Goal: Check status: Check status

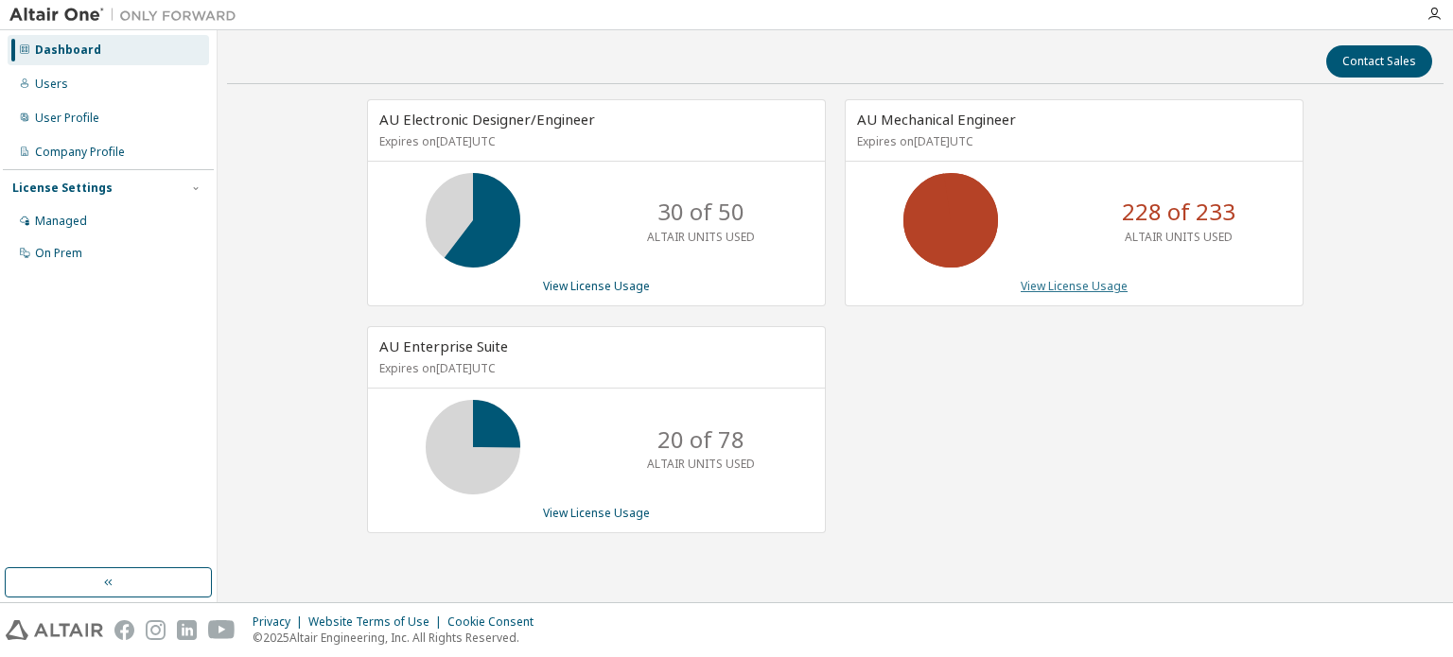
click at [1049, 284] on link "View License Usage" at bounding box center [1074, 286] width 107 height 16
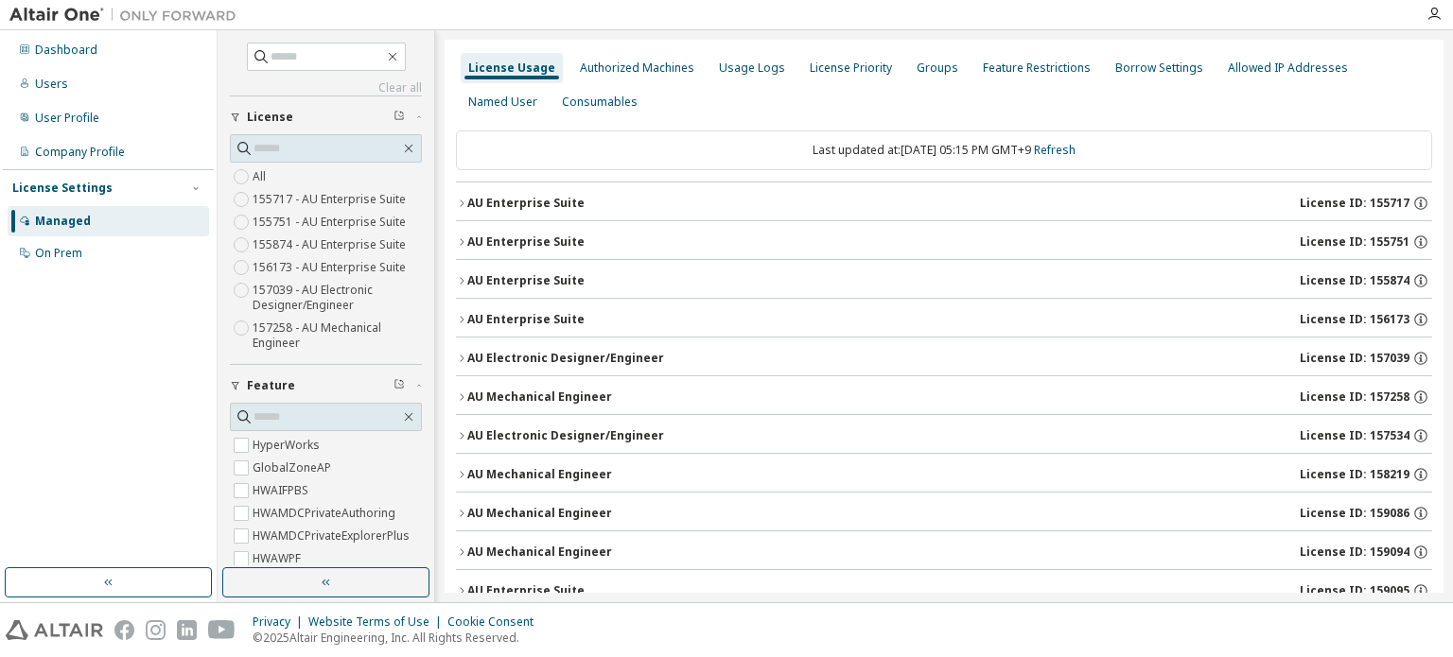
click at [456, 396] on icon "button" at bounding box center [461, 397] width 11 height 11
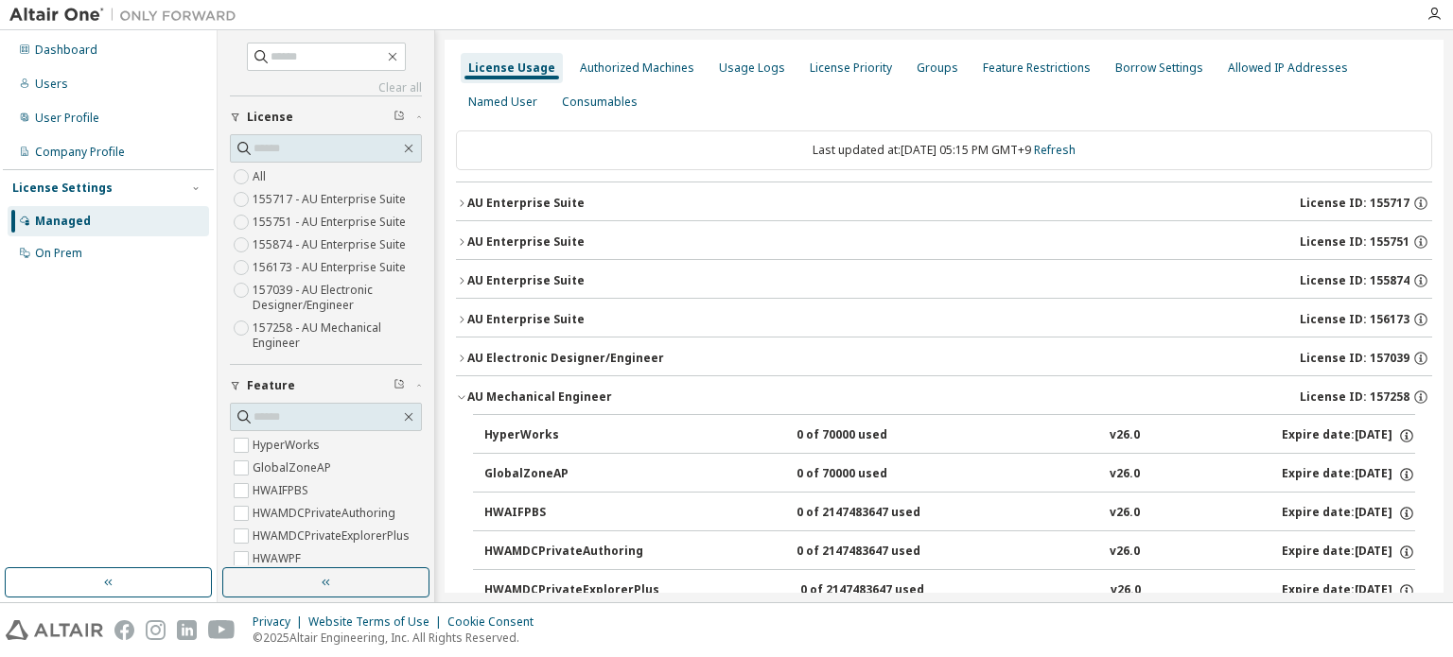
click at [456, 396] on icon "button" at bounding box center [461, 397] width 11 height 11
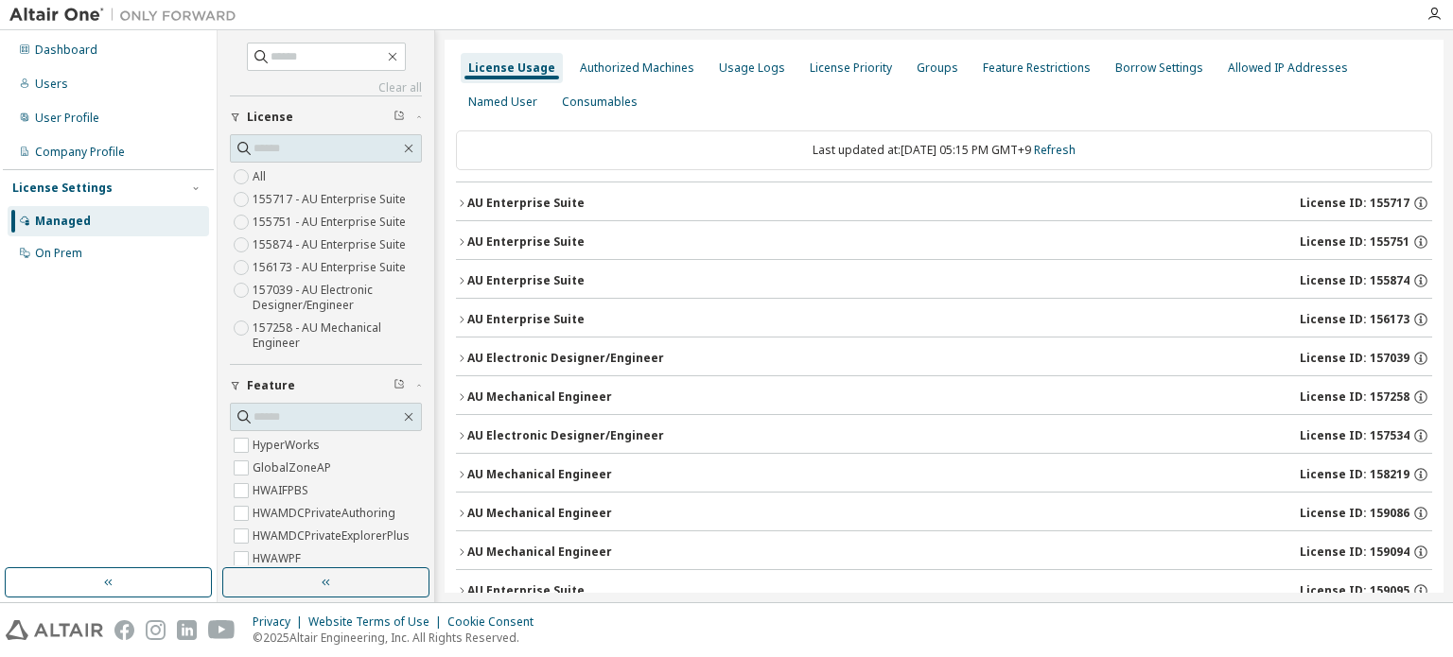
click at [462, 475] on icon "button" at bounding box center [462, 474] width 4 height 7
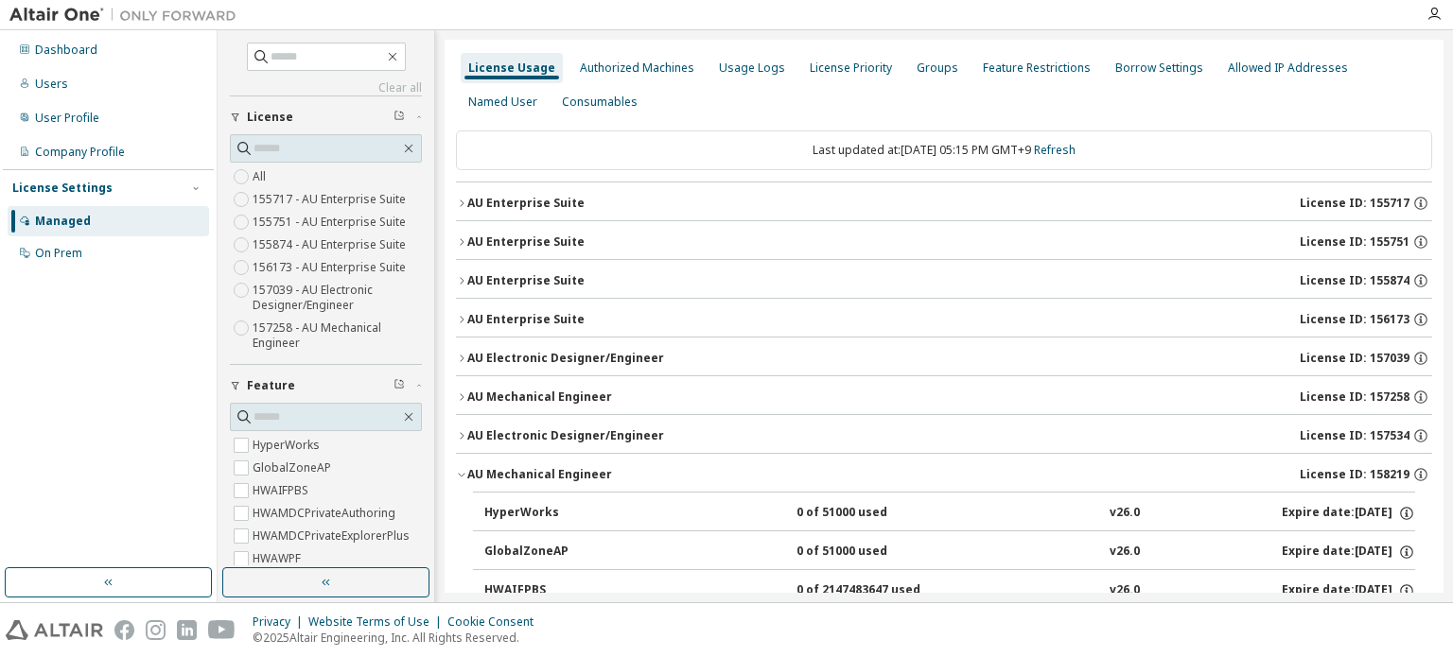
click at [462, 475] on icon "button" at bounding box center [461, 476] width 7 height 4
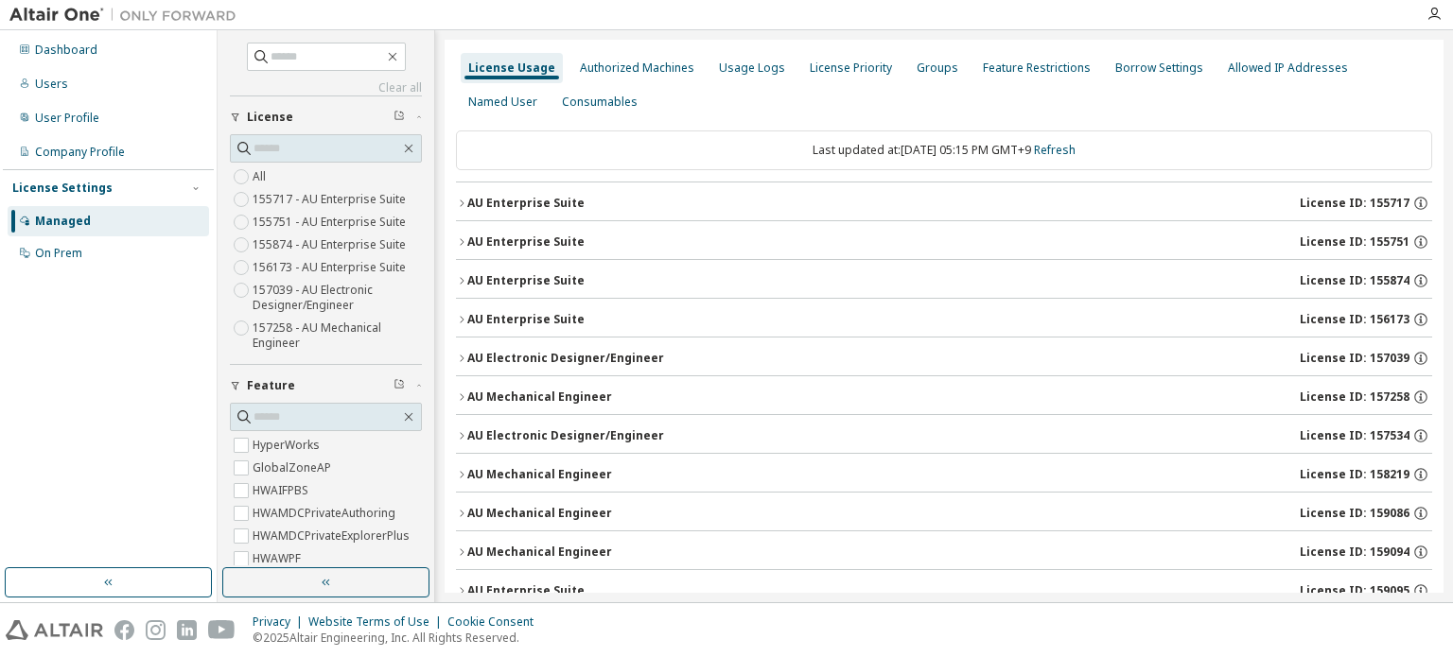
click at [464, 517] on button "AU Mechanical Engineer License ID: 159086" at bounding box center [944, 514] width 976 height 42
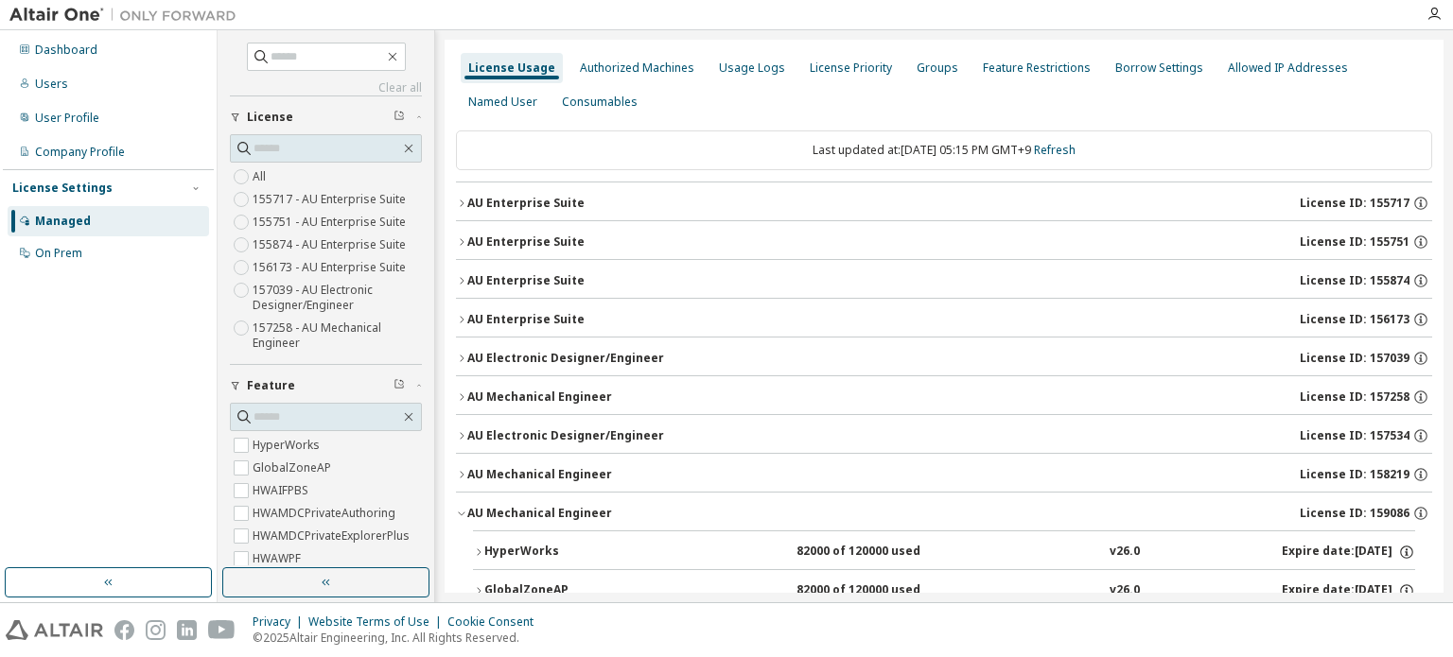
click at [464, 517] on icon "button" at bounding box center [461, 513] width 11 height 11
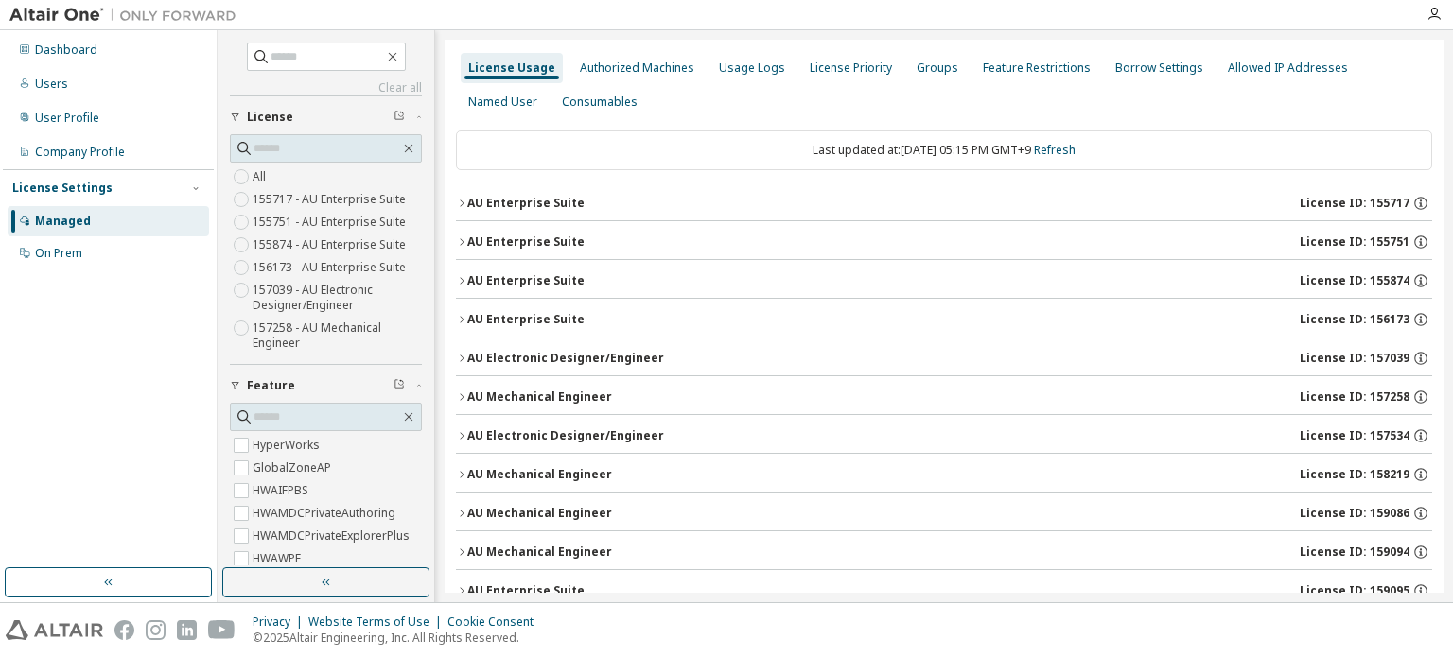
click at [462, 547] on icon "button" at bounding box center [461, 552] width 11 height 11
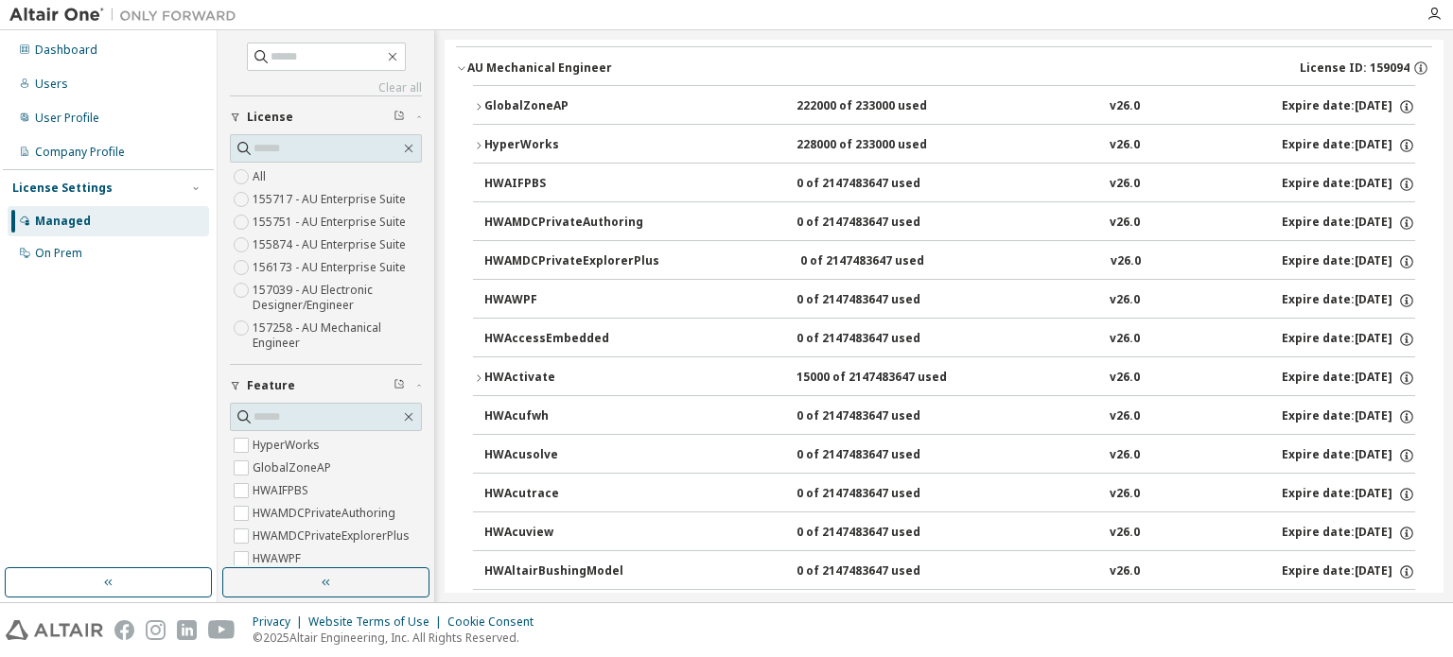
click at [482, 101] on icon "button" at bounding box center [478, 106] width 11 height 11
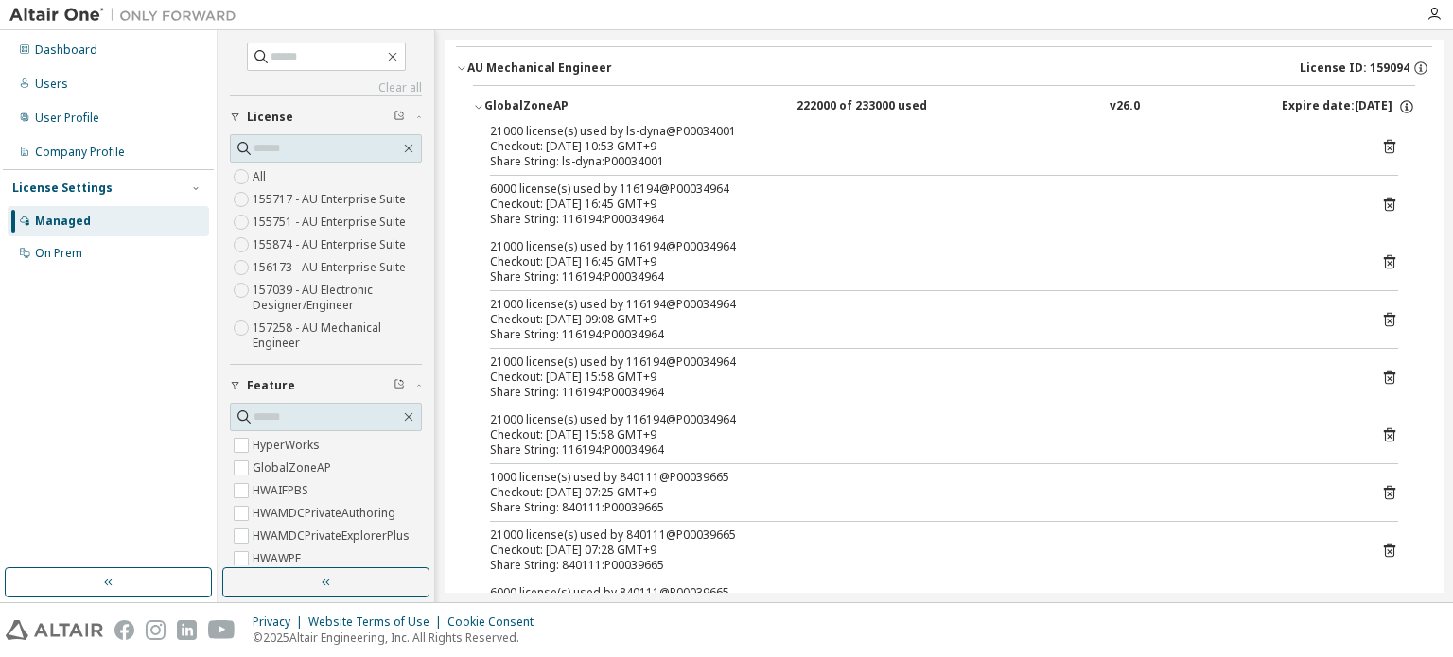
drag, startPoint x: 1444, startPoint y: 80, endPoint x: 1438, endPoint y: 111, distance: 30.8
click at [1438, 111] on div "Clear all Collapse on share string Only used licenses Only my usage Feature Hyp…" at bounding box center [835, 316] width 1235 height 572
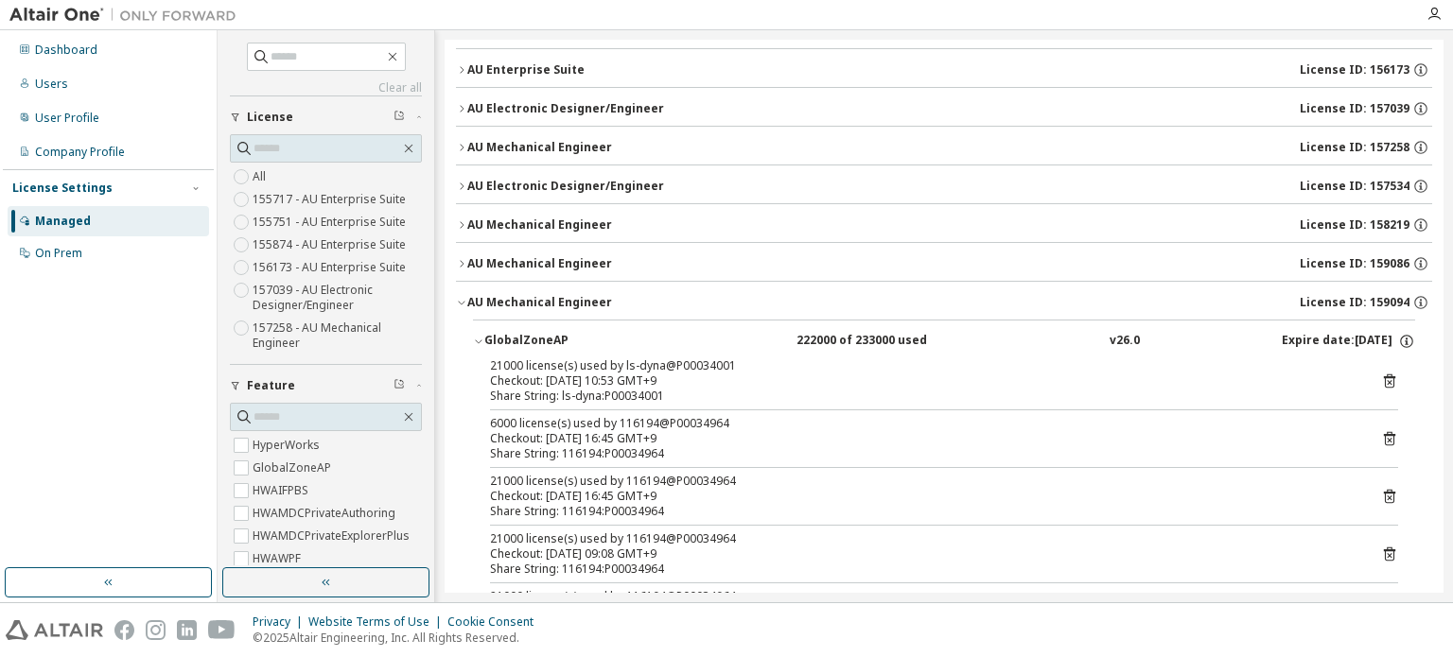
scroll to position [190, 0]
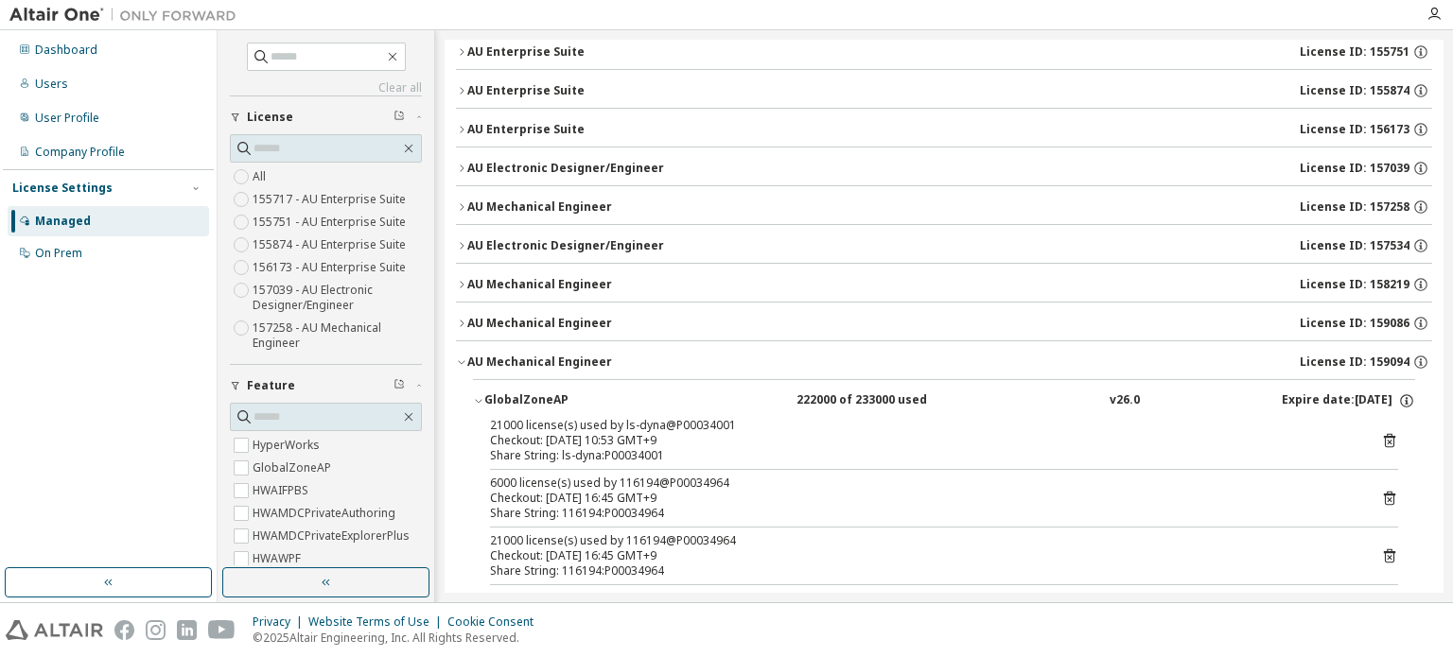
click at [462, 357] on icon "button" at bounding box center [461, 362] width 11 height 11
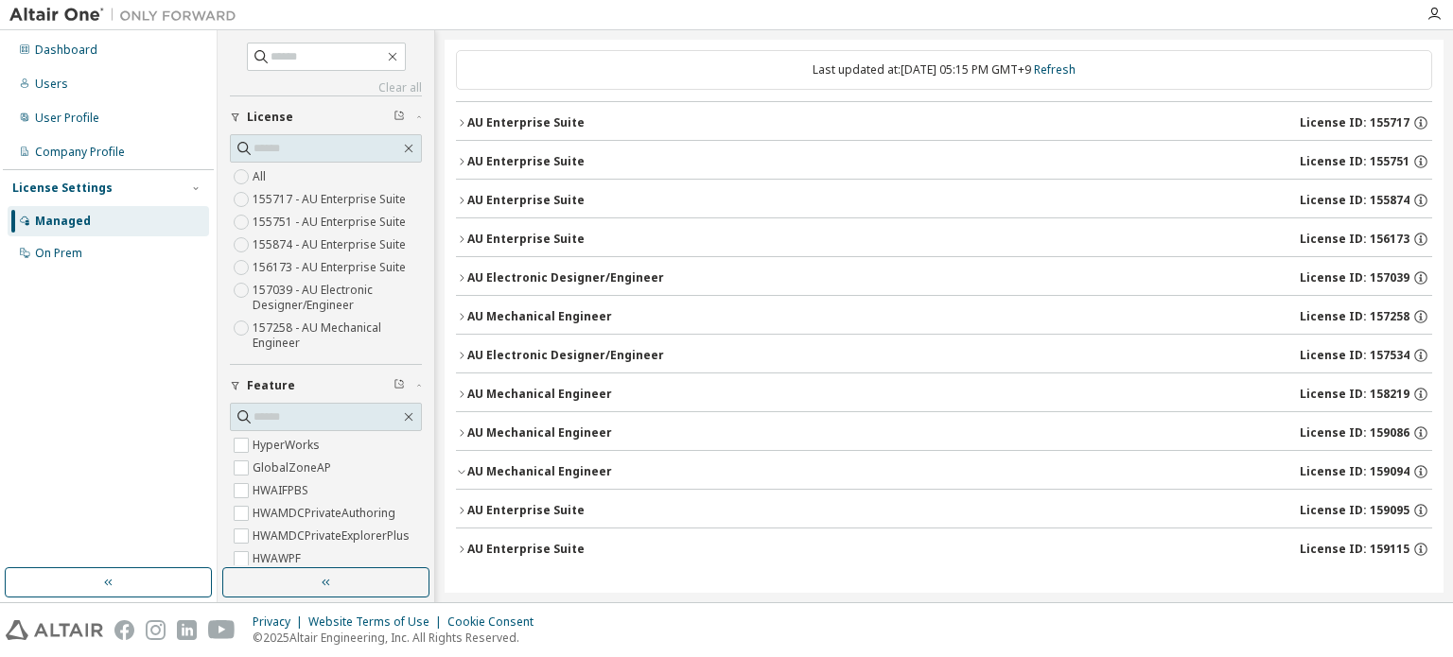
scroll to position [77, 0]
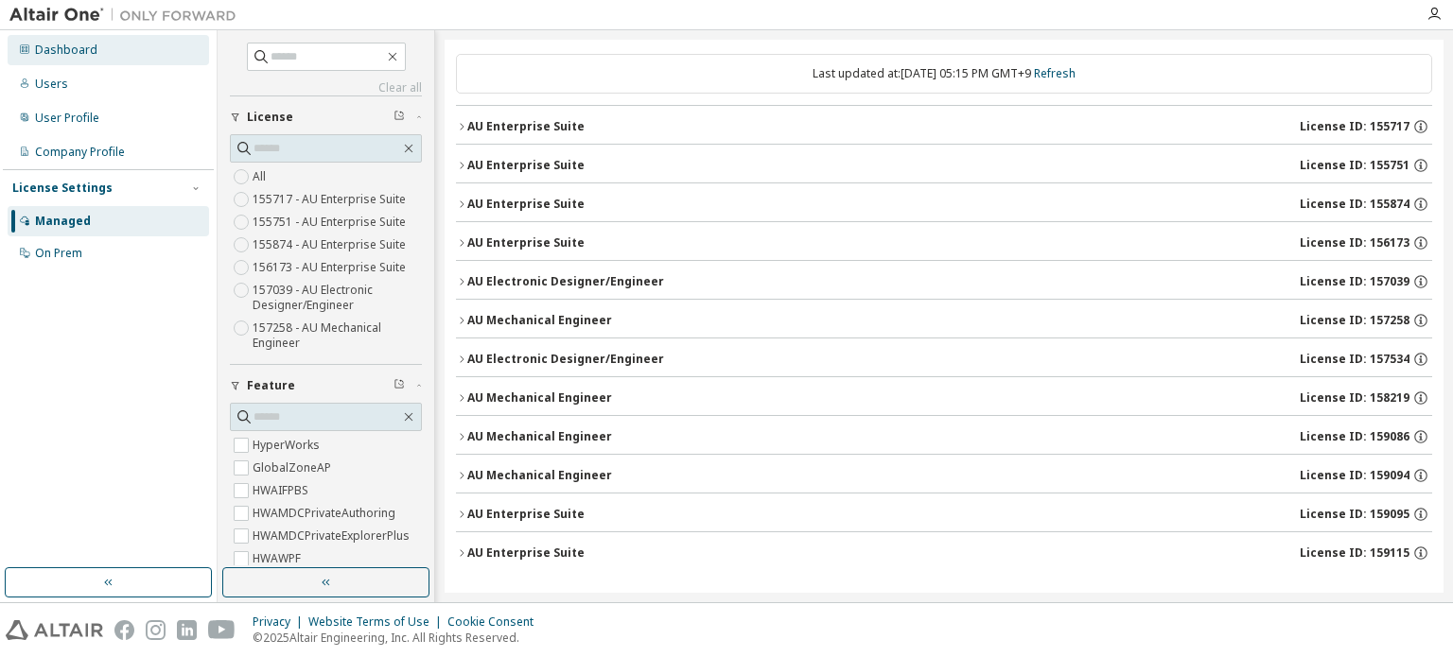
click at [86, 55] on div "Dashboard" at bounding box center [66, 50] width 62 height 15
